Goal: Find specific page/section: Find specific page/section

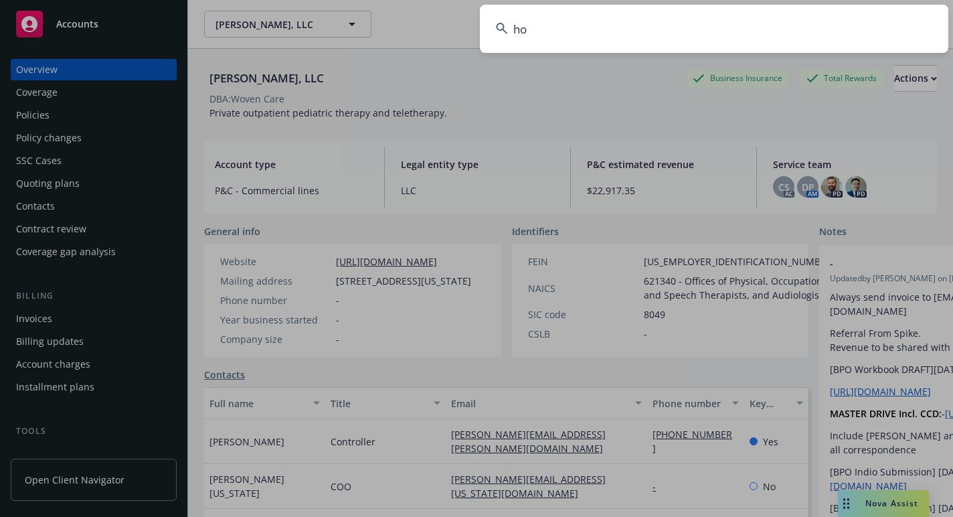
scroll to position [0, 32]
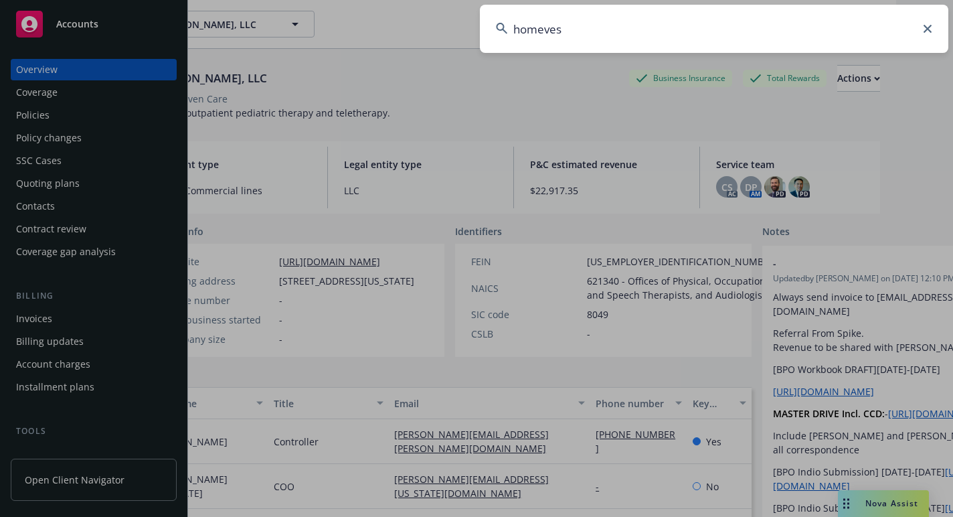
type input "homevest"
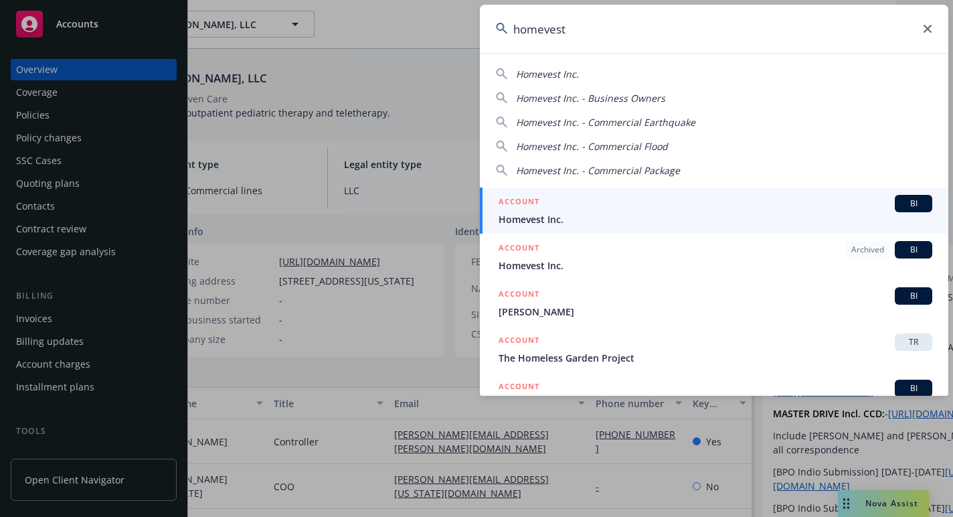
click at [564, 208] on div "ACCOUNT BI" at bounding box center [716, 203] width 434 height 17
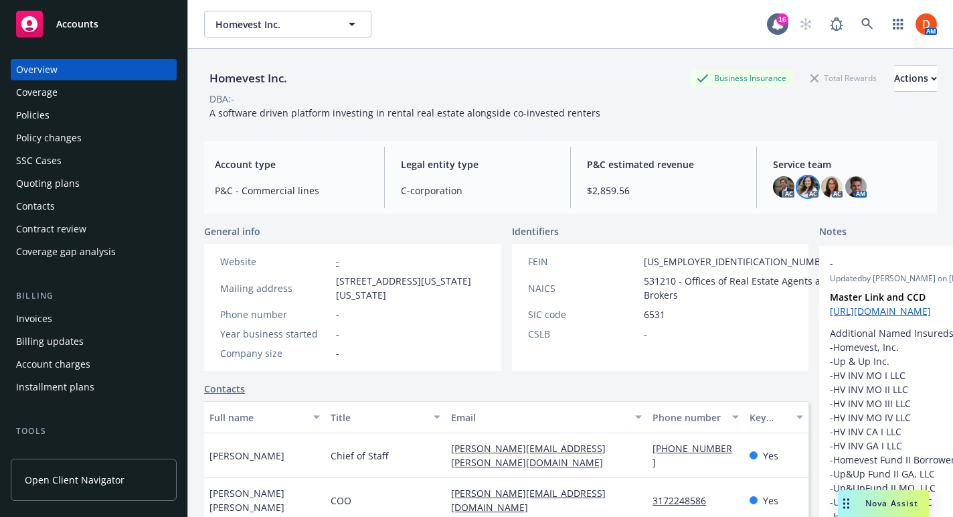
click at [815, 188] on img at bounding box center [807, 186] width 21 height 21
click at [785, 187] on img at bounding box center [783, 186] width 21 height 21
click at [835, 182] on img at bounding box center [831, 186] width 21 height 21
